Goal: Task Accomplishment & Management: Manage account settings

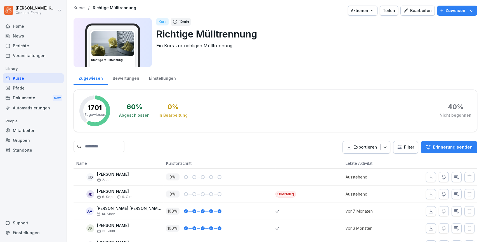
click at [417, 11] on div "Bearbeiten" at bounding box center [418, 11] width 28 height 6
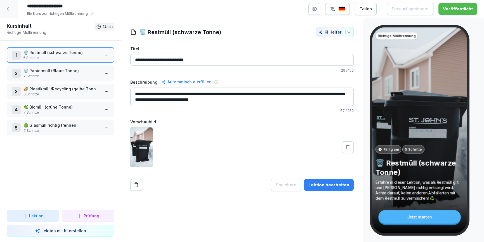
click at [48, 107] on p "🌿 Biomüll (grüne Tonne)" at bounding box center [62, 107] width 76 height 6
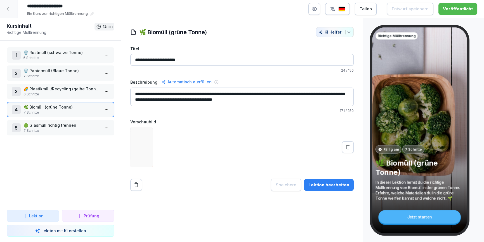
drag, startPoint x: 63, startPoint y: 124, endPoint x: 127, endPoint y: 133, distance: 65.1
click at [63, 124] on p "🟢 Glasmüll richtig trennen" at bounding box center [62, 125] width 76 height 6
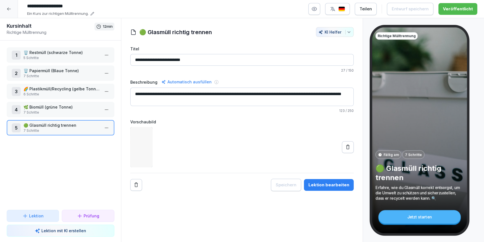
click at [324, 183] on div "Lektion bearbeiten" at bounding box center [329, 185] width 41 height 6
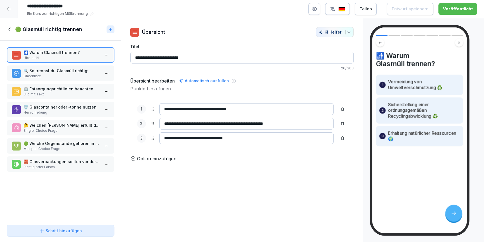
click at [53, 98] on div "🏢 Entsorgungsrichtlinien beachten Bild mit Text" at bounding box center [61, 91] width 108 height 15
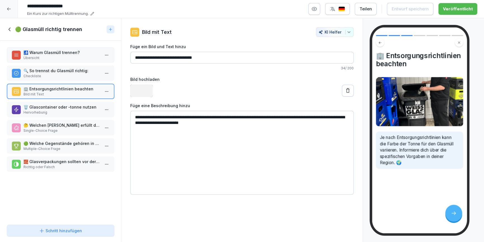
click at [55, 109] on p "🗑️ Glascontainer oder -tonne nutzen" at bounding box center [62, 107] width 76 height 6
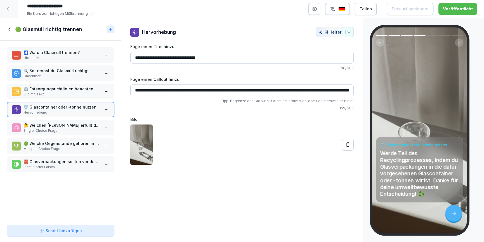
click at [10, 32] on icon at bounding box center [10, 29] width 6 height 6
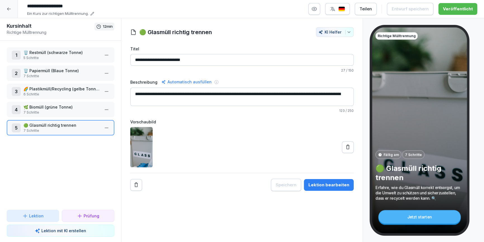
click at [7, 9] on icon at bounding box center [9, 9] width 4 height 3
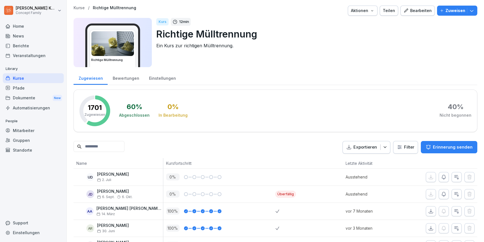
click at [22, 88] on div "Pfade" at bounding box center [33, 88] width 61 height 10
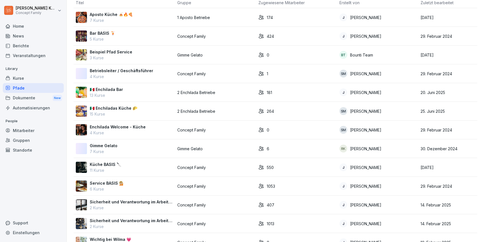
scroll to position [23, 0]
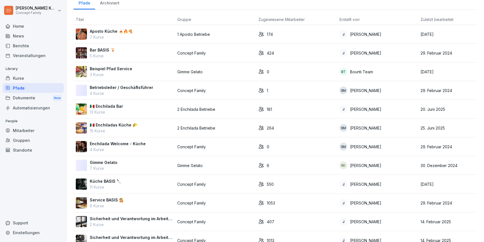
click at [129, 30] on p "Aposto Küche 🍝🔥🍕" at bounding box center [111, 31] width 43 height 6
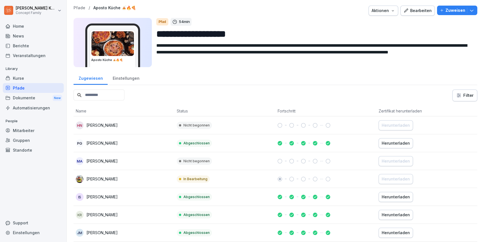
click at [412, 13] on div "Bearbeiten" at bounding box center [418, 11] width 28 height 6
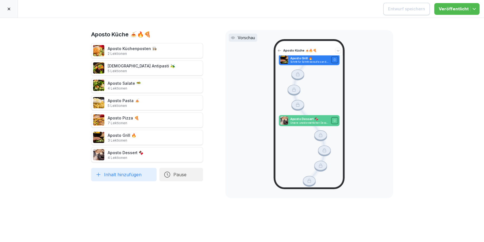
scroll to position [711, 0]
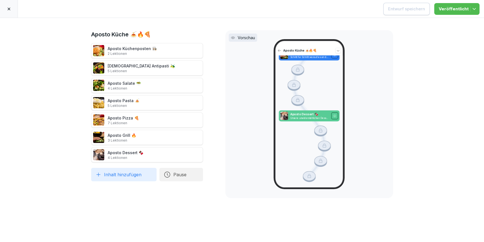
click at [12, 13] on div at bounding box center [9, 9] width 18 height 18
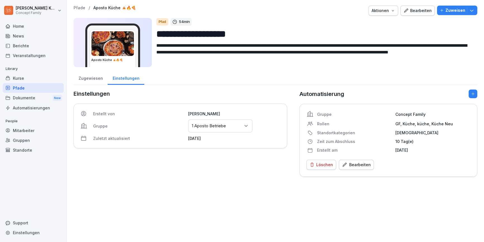
click at [27, 79] on div "Kurse" at bounding box center [33, 78] width 61 height 10
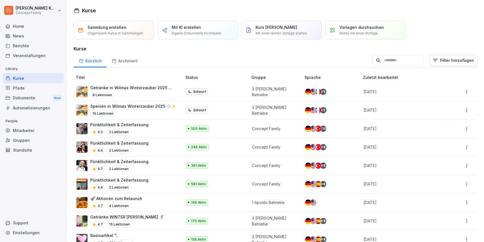
click at [389, 60] on input at bounding box center [398, 60] width 51 height 11
type input "********"
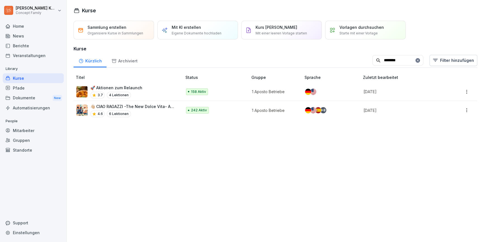
click at [152, 109] on p "👋🏼 CIAO RAGAZZI -The New Dolce Vita- Apostorelaunch" at bounding box center [133, 107] width 86 height 6
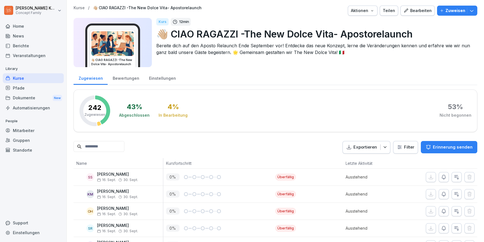
click at [422, 11] on div "Bearbeiten" at bounding box center [418, 11] width 28 height 6
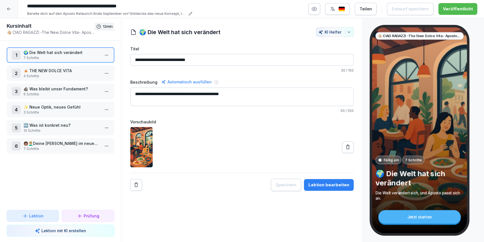
click at [43, 70] on p "🍝 THE NEW DOLCE VITA" at bounding box center [62, 71] width 76 height 6
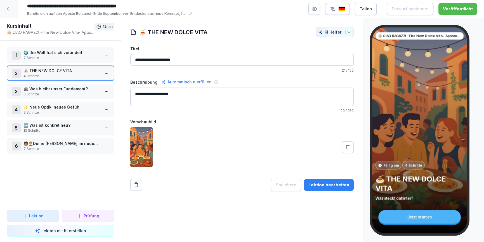
click at [337, 182] on div "Lektion bearbeiten" at bounding box center [329, 185] width 41 height 6
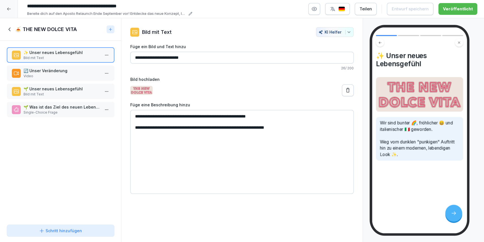
click at [65, 74] on p "Video" at bounding box center [62, 76] width 76 height 5
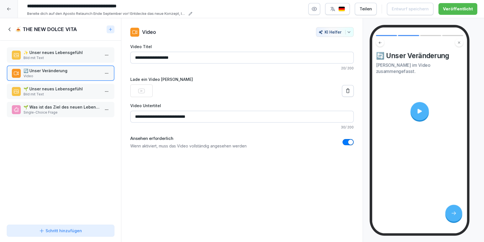
click at [62, 94] on p "Bild mit Text" at bounding box center [62, 94] width 76 height 5
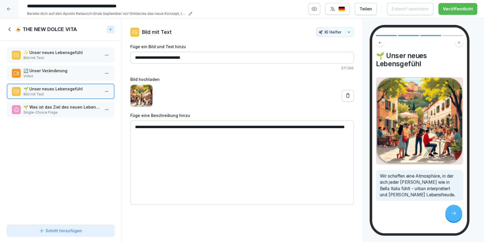
click at [8, 30] on icon at bounding box center [10, 29] width 6 height 6
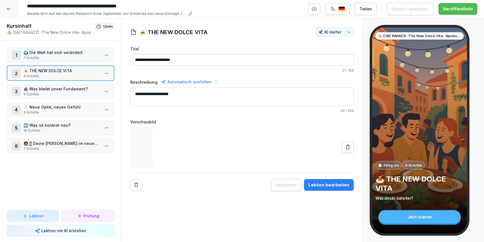
click at [8, 12] on div at bounding box center [9, 9] width 18 height 18
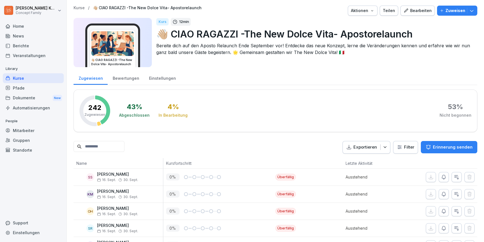
click at [18, 132] on div "Mitarbeiter" at bounding box center [33, 131] width 61 height 10
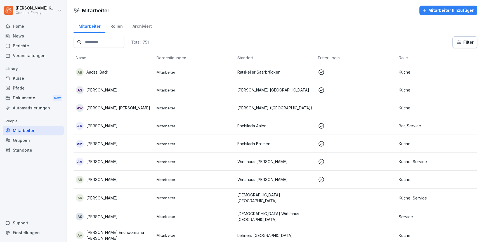
click at [114, 39] on input at bounding box center [99, 42] width 51 height 11
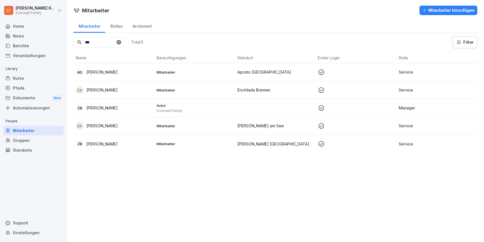
click at [117, 110] on div "ZB Zoe Burkhard" at bounding box center [114, 108] width 76 height 8
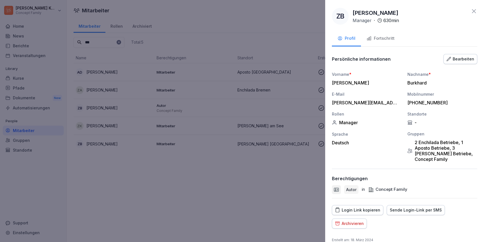
click at [390, 42] on button "Fortschritt" at bounding box center [380, 38] width 39 height 15
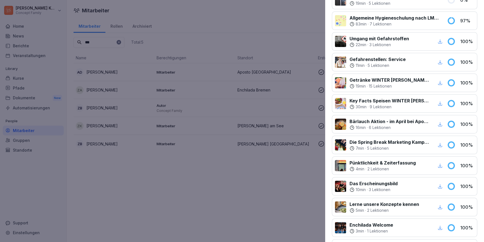
scroll to position [352, 0]
click at [441, 104] on icon "button" at bounding box center [440, 104] width 5 height 5
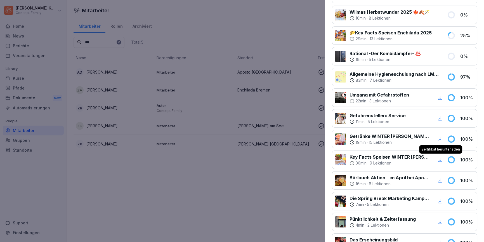
scroll to position [275, 0]
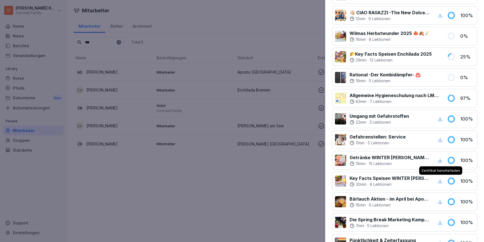
click at [269, 200] on div at bounding box center [242, 121] width 484 height 242
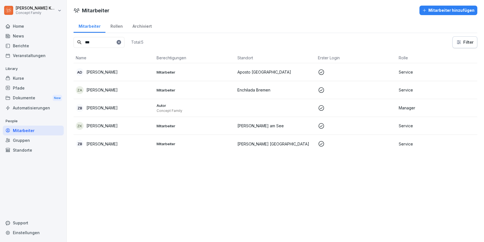
click at [95, 43] on input "***" at bounding box center [99, 42] width 51 height 11
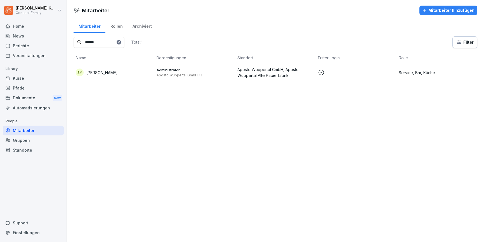
type input "******"
click at [115, 71] on div "SY Salome Yakar" at bounding box center [114, 73] width 76 height 8
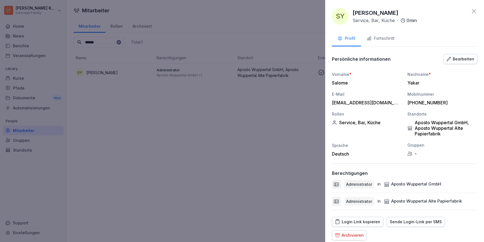
click at [390, 37] on div "Fortschritt" at bounding box center [381, 38] width 28 height 6
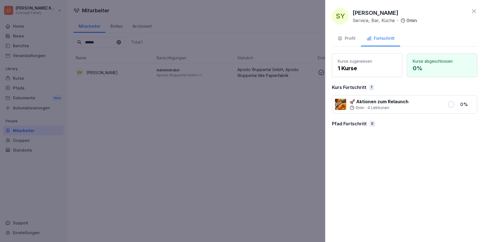
click at [474, 12] on icon at bounding box center [474, 11] width 7 height 7
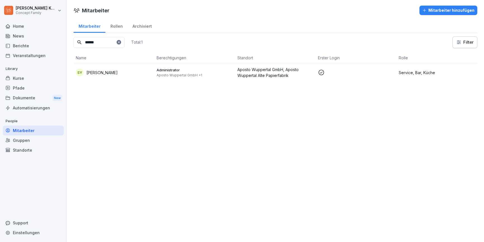
click at [32, 77] on div "Kurse" at bounding box center [33, 78] width 61 height 10
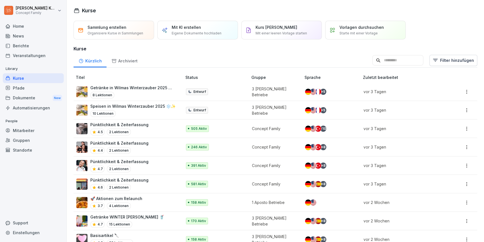
click at [189, 28] on p "Mit KI erstellen" at bounding box center [186, 27] width 29 height 6
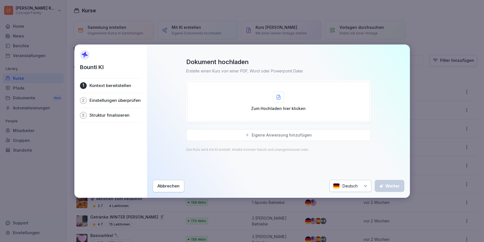
click at [288, 133] on p "Eigene Anweisung hinzufügen" at bounding box center [282, 135] width 60 height 5
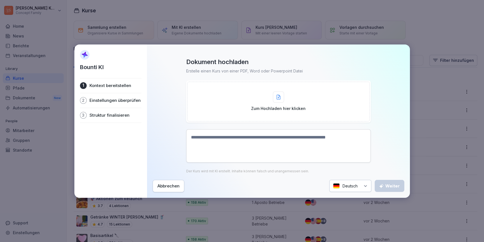
click at [228, 141] on textarea at bounding box center [278, 145] width 185 height 33
click at [165, 185] on div "Abbrechen" at bounding box center [169, 186] width 22 height 6
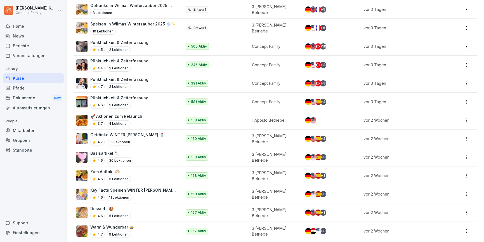
scroll to position [91, 0]
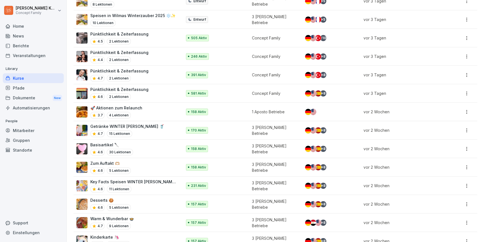
click at [144, 115] on div "🚀 Aktionen zum Relaunch 3.7 4 Lektionen" at bounding box center [126, 112] width 100 height 14
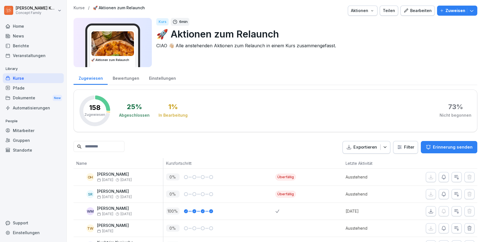
click at [134, 79] on div "Bewertungen" at bounding box center [126, 78] width 36 height 14
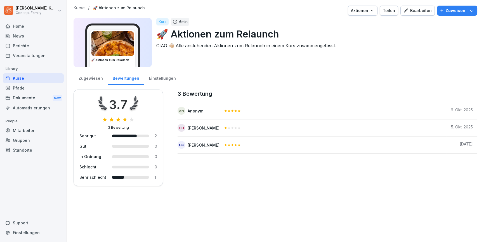
click at [34, 83] on div "Pfade" at bounding box center [33, 88] width 61 height 10
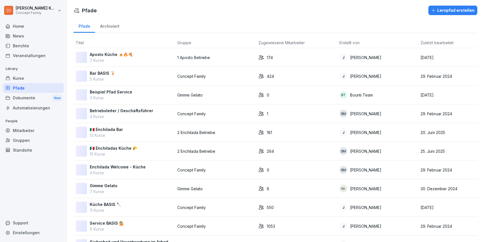
click at [35, 79] on div "Kurse" at bounding box center [33, 78] width 61 height 10
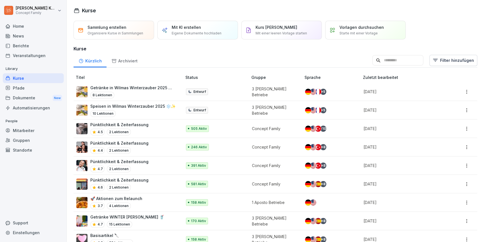
click at [398, 55] on input at bounding box center [398, 60] width 51 height 11
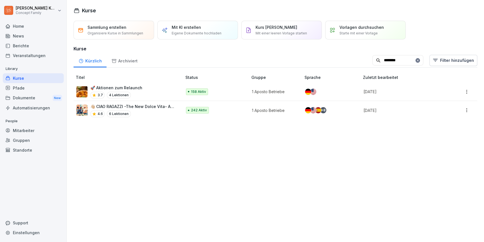
type input "********"
click at [158, 104] on p "👋🏼 CIAO RAGAZZI -The New Dolce Vita- Apostorelaunch" at bounding box center [133, 107] width 86 height 6
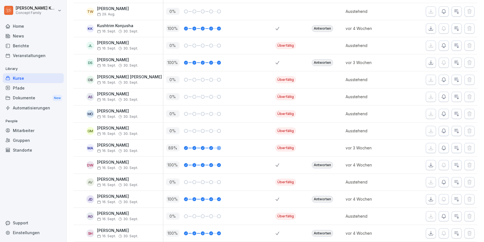
scroll to position [273, 0]
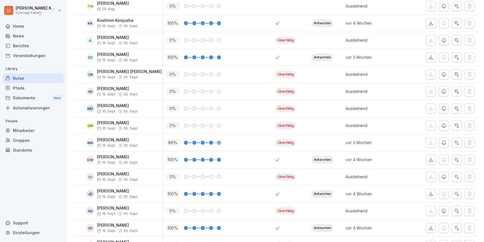
click at [325, 55] on div "Antworten" at bounding box center [322, 57] width 21 height 7
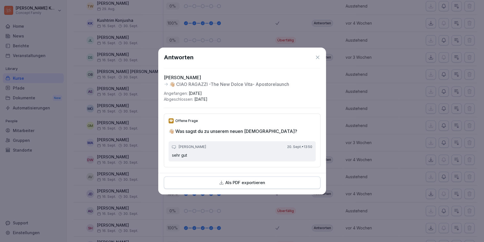
click at [317, 56] on icon at bounding box center [318, 58] width 6 height 6
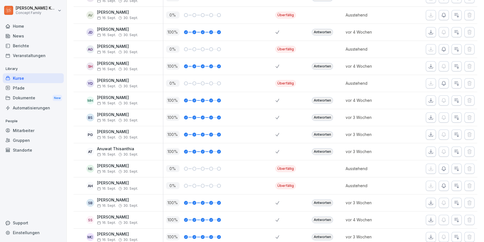
scroll to position [438, 0]
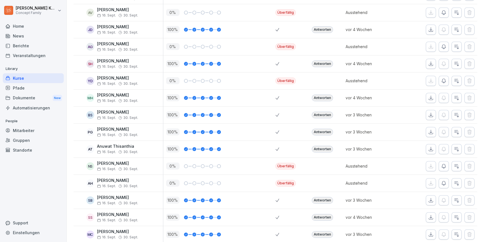
click at [324, 130] on div "Antworten" at bounding box center [322, 132] width 21 height 7
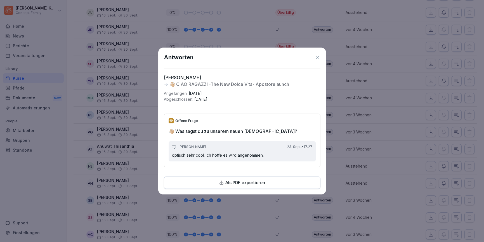
click at [316, 59] on icon at bounding box center [318, 58] width 6 height 6
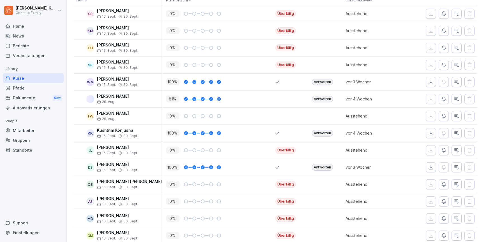
scroll to position [0, 0]
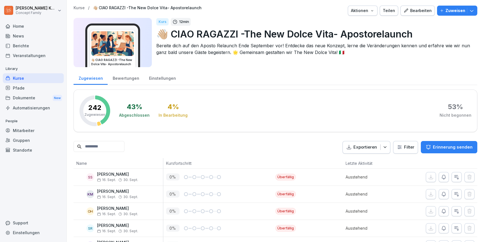
click at [135, 76] on div "Bewertungen" at bounding box center [126, 78] width 36 height 14
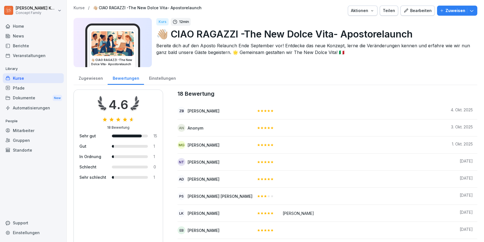
click at [24, 77] on div "Kurse" at bounding box center [33, 78] width 61 height 10
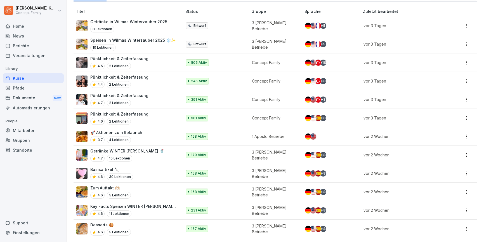
scroll to position [66, 0]
click at [146, 154] on div "Getränke WINTER Wilma Wunder 🥤 4.7 15 Lektionen" at bounding box center [127, 155] width 74 height 14
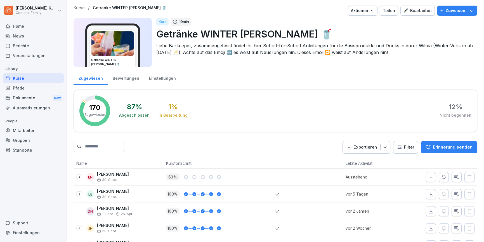
click at [422, 10] on div "Bearbeiten" at bounding box center [418, 11] width 28 height 6
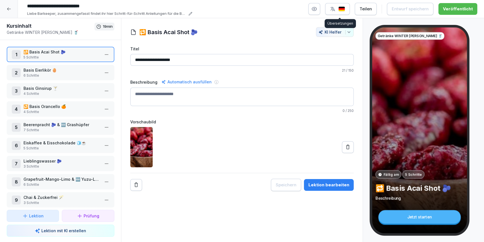
click at [334, 8] on icon "button" at bounding box center [333, 9] width 6 height 6
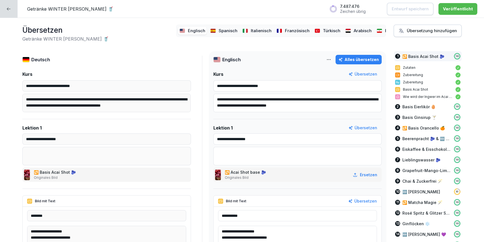
scroll to position [1, 0]
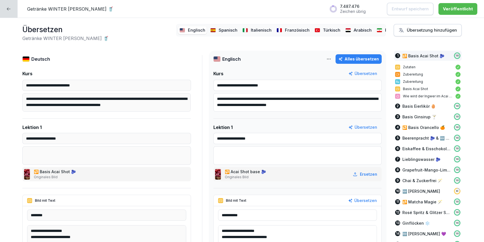
click at [225, 32] on p "Spanisch" at bounding box center [228, 30] width 19 height 6
click at [254, 32] on p "Italienisch" at bounding box center [261, 30] width 21 height 6
click at [303, 31] on p "Französisch" at bounding box center [297, 30] width 25 height 6
click at [328, 32] on p "Türkisch" at bounding box center [331, 30] width 17 height 6
click at [356, 32] on p "Arabisch" at bounding box center [363, 30] width 18 height 6
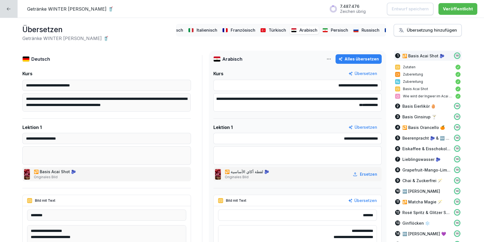
scroll to position [0, 69]
click at [356, 29] on p "Russisch" at bounding box center [356, 30] width 18 height 6
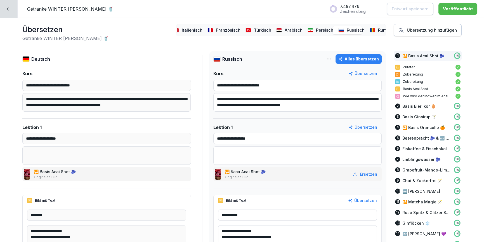
click at [375, 29] on div "Rumänisch" at bounding box center [385, 30] width 34 height 8
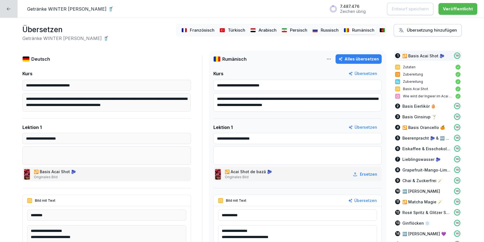
scroll to position [0, 114]
click at [373, 30] on p "Paschtu" at bounding box center [377, 30] width 16 height 6
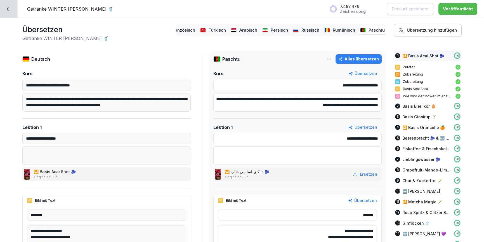
click at [424, 32] on div "Übersetzung hinzufügen" at bounding box center [428, 30] width 58 height 6
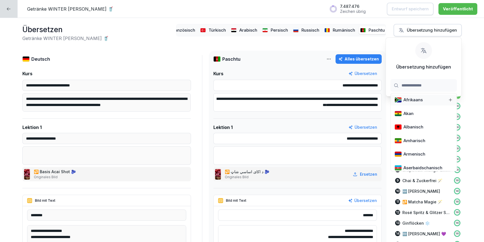
type input "*"
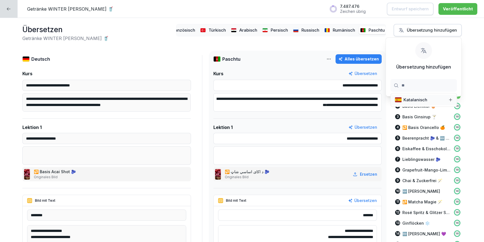
type input "*"
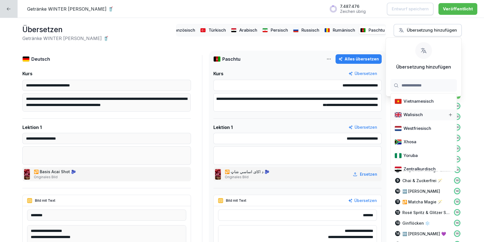
scroll to position [1604, 0]
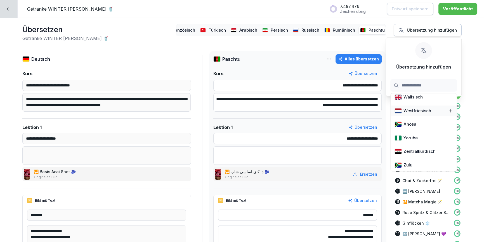
click at [265, 44] on div "**********" at bounding box center [242, 130] width 484 height 224
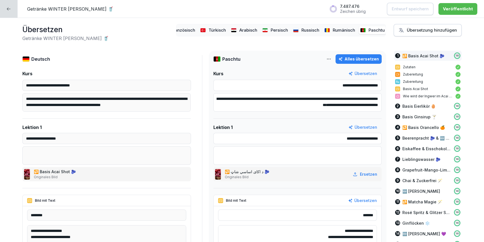
click at [12, 11] on div at bounding box center [9, 9] width 18 height 18
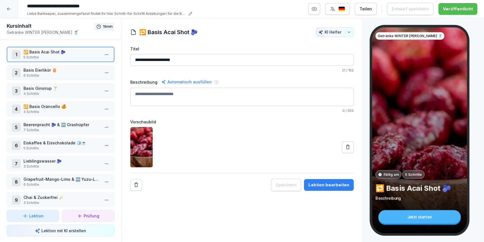
click at [12, 11] on div at bounding box center [9, 9] width 18 height 18
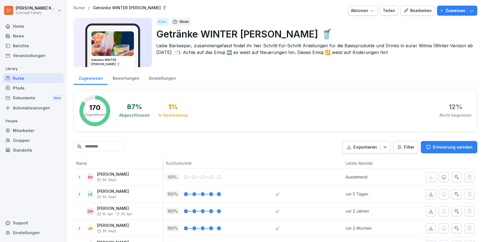
click at [30, 77] on div "Kurse" at bounding box center [33, 78] width 61 height 10
